Goal: Answer question/provide support

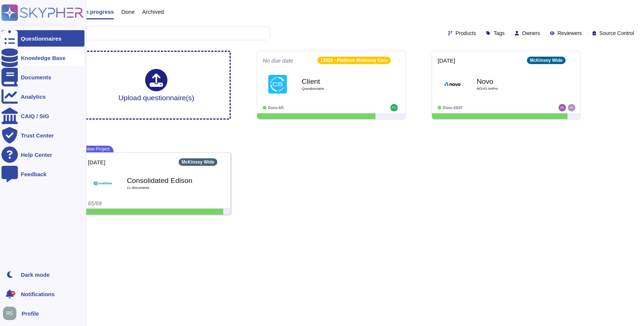
click at [28, 58] on div "Knowledge Base" at bounding box center [43, 58] width 45 height 6
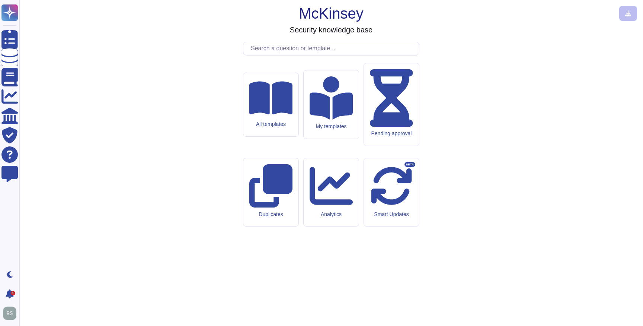
click at [277, 55] on input "text" at bounding box center [333, 48] width 172 height 13
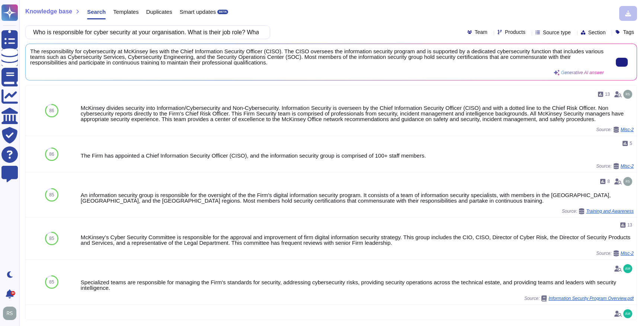
click at [287, 64] on span "The responsibility for cybersecurity at McKinsey lies with the Chief Informatio…" at bounding box center [317, 56] width 574 height 17
click at [622, 61] on button at bounding box center [622, 62] width 12 height 9
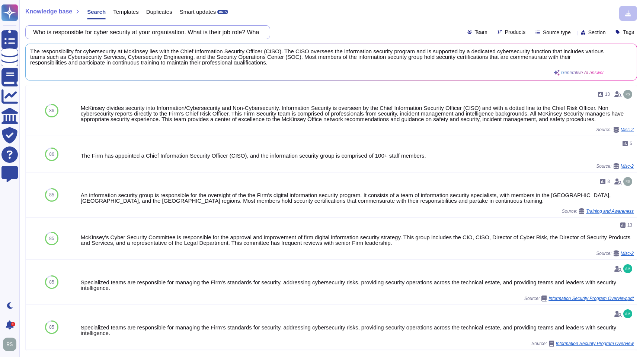
click at [112, 35] on input "Who is responsible for cyber security at your organisation. What is their job r…" at bounding box center [145, 32] width 233 height 13
paste input "How long is data retained in the service or product? Is this configurable by VA…"
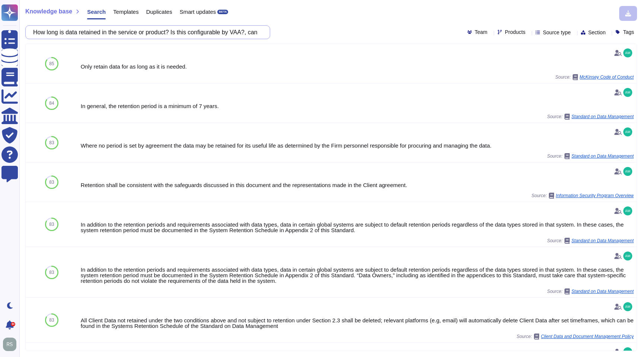
click at [206, 35] on input "How long is data retained in the service or product? Is this configurable by VA…" at bounding box center [145, 32] width 233 height 13
paste input "Will you be sharing hosting / cloud instances with other customers? How do you …"
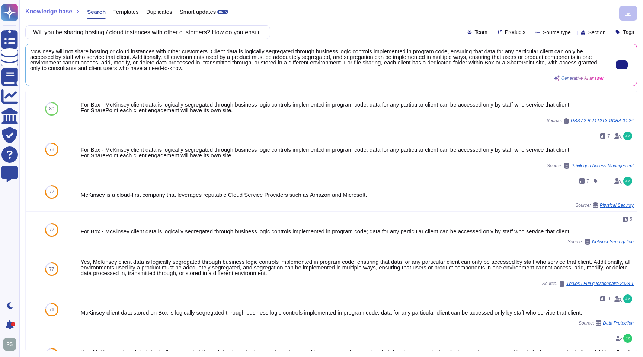
click at [234, 67] on span "McKinsey will not share hosting or cloud instances with other customers. Client…" at bounding box center [317, 59] width 574 height 22
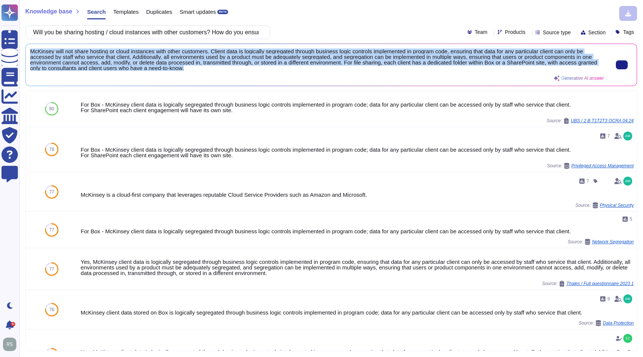
drag, startPoint x: 233, startPoint y: 67, endPoint x: 34, endPoint y: 51, distance: 200.2
click at [31, 50] on span "McKinsey will not share hosting or cloud instances with other customers. Client…" at bounding box center [317, 59] width 574 height 22
click at [554, 57] on span "McKinsey will not share hosting or cloud instances with other customers. Client…" at bounding box center [317, 59] width 574 height 22
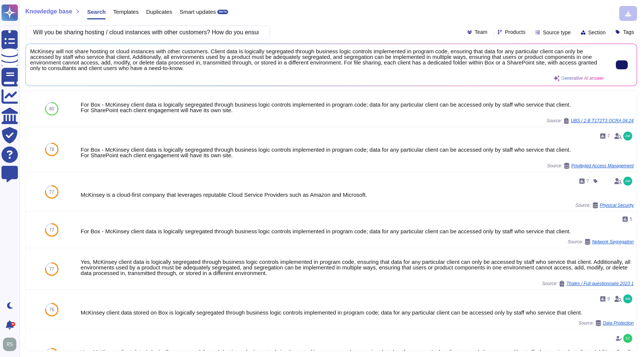
click at [622, 65] on icon at bounding box center [622, 65] width 0 height 0
click at [219, 32] on input "Will you be sharing hosting / cloud instances with other customers? How do you …" at bounding box center [145, 32] width 233 height 13
paste input "Please summarise your vulnerability management processes and procedures. What i…"
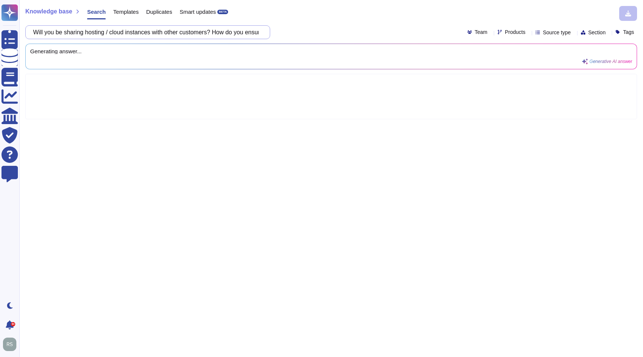
scroll to position [0, 148]
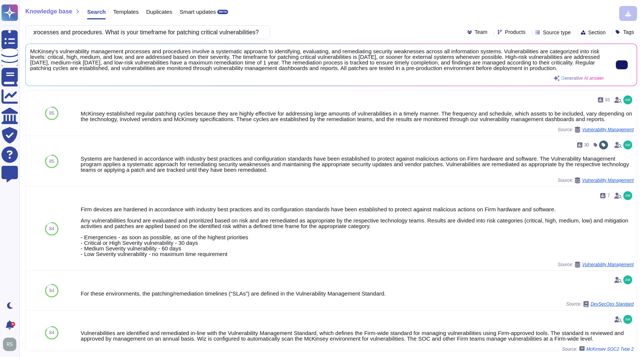
type input "Please summarise your vulnerability management processes and procedures. What i…"
